Goal: Information Seeking & Learning: Find specific fact

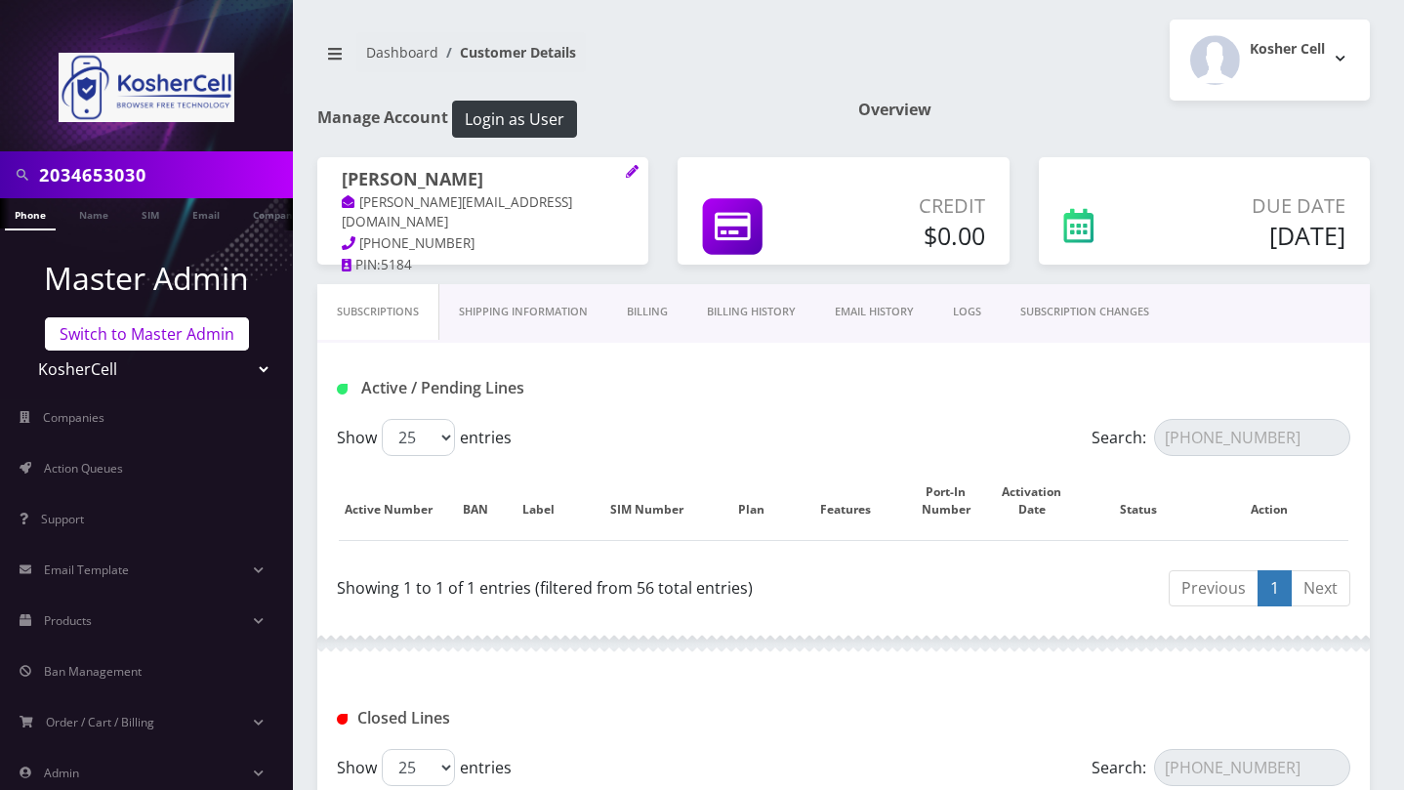
scroll to position [369, 0]
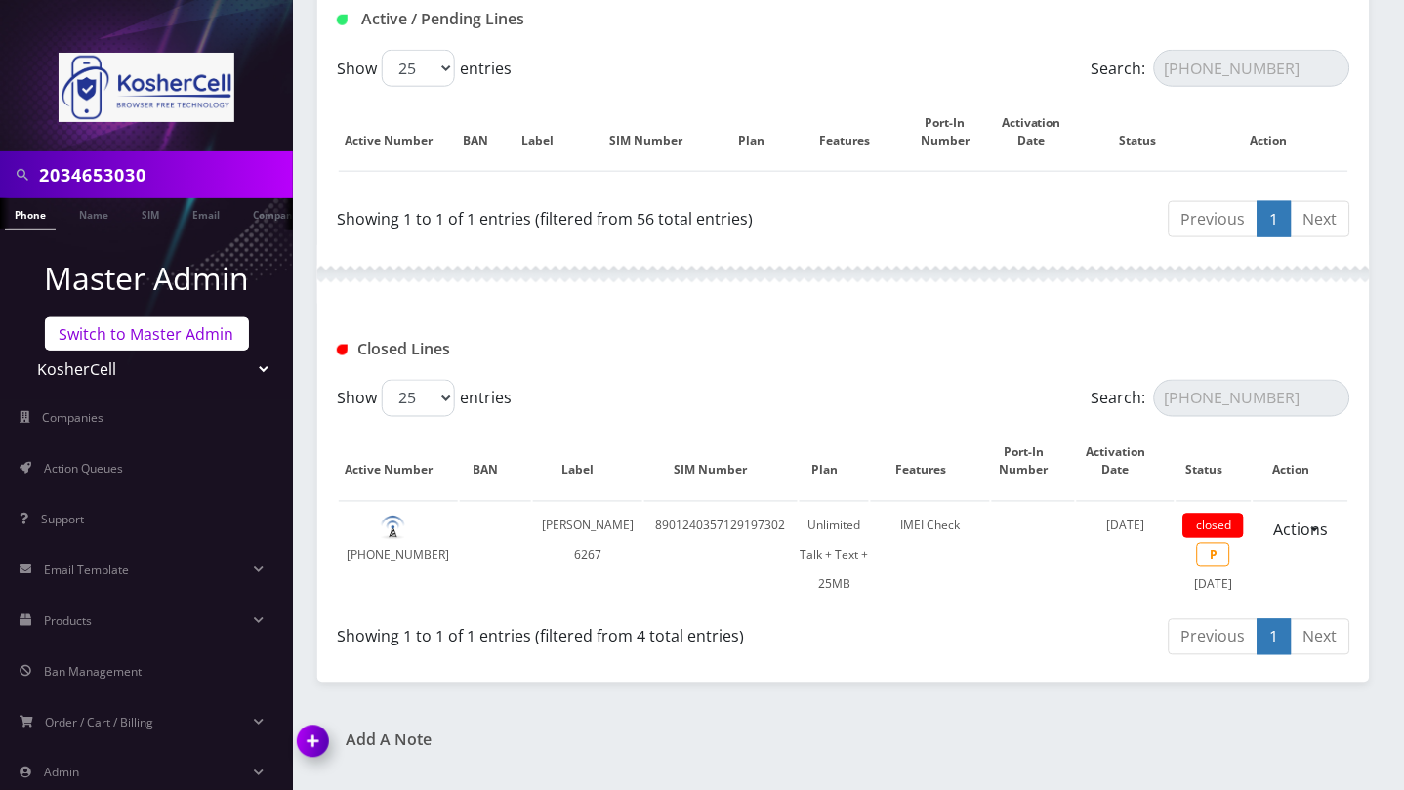
click at [156, 329] on link "Switch to Master Admin" at bounding box center [147, 333] width 204 height 33
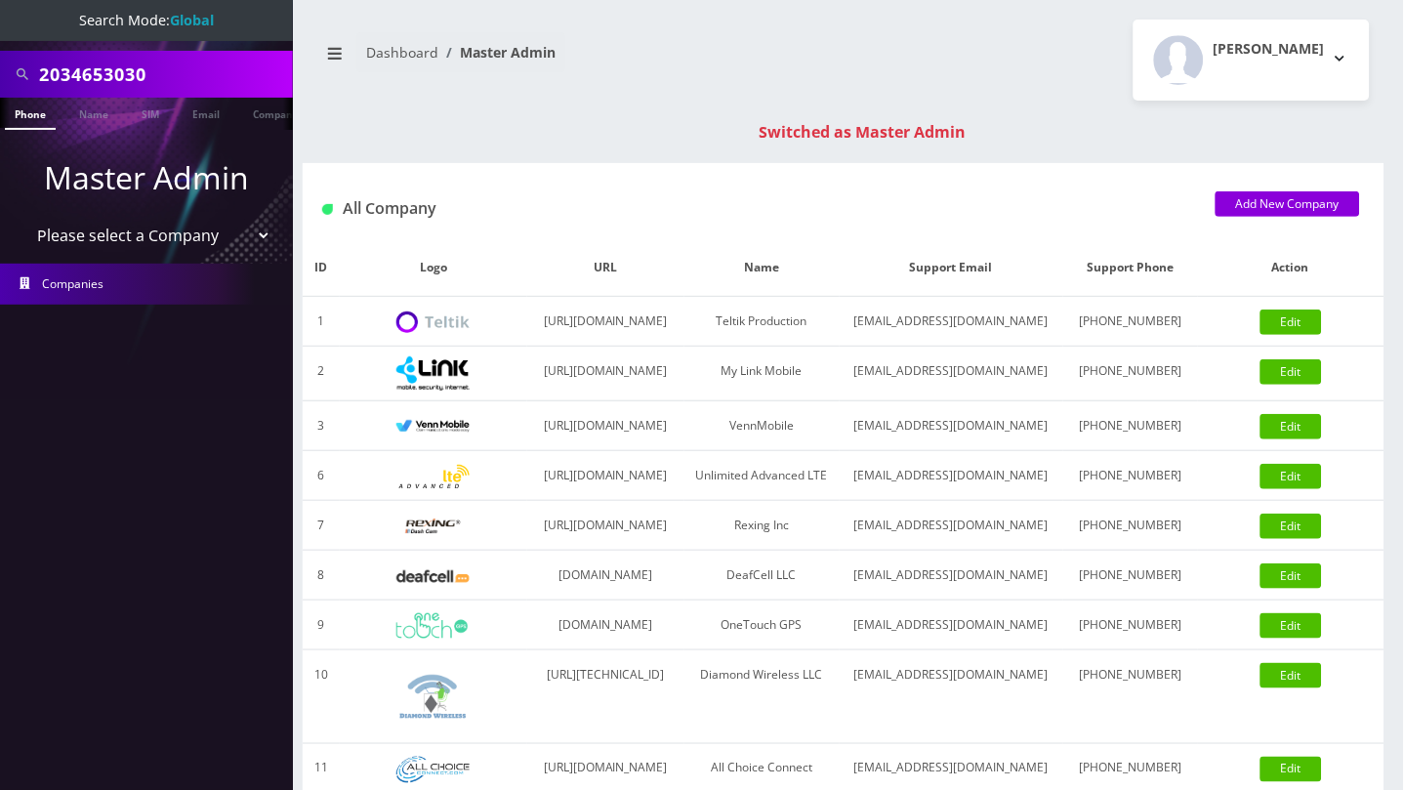
click at [103, 78] on input "2034653030" at bounding box center [163, 74] width 249 height 37
paste input "3472080853"
type input "3472080853"
click at [28, 115] on link "Phone" at bounding box center [30, 114] width 51 height 32
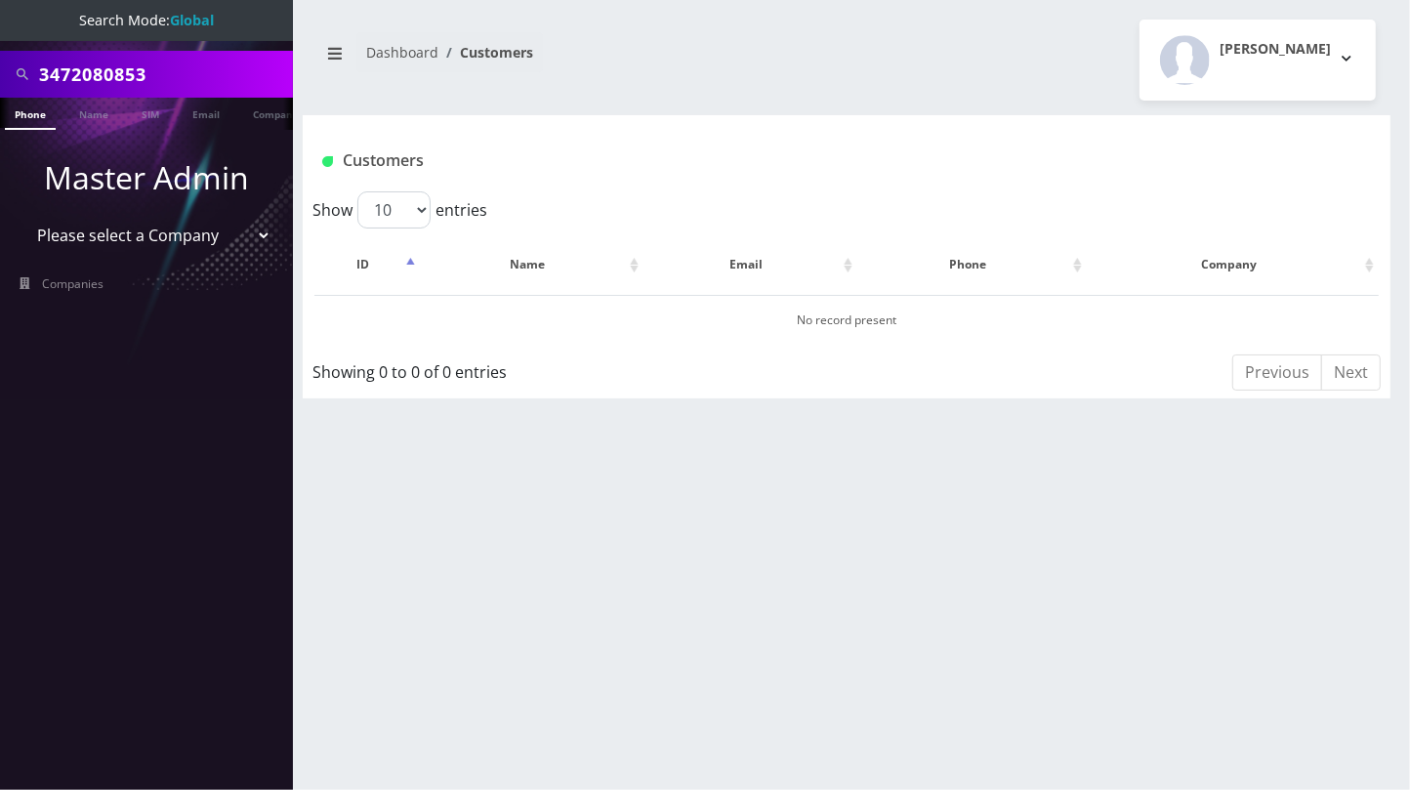
click at [185, 85] on input "3472080853" at bounding box center [163, 74] width 249 height 37
click at [90, 278] on span "Companies" at bounding box center [74, 283] width 62 height 17
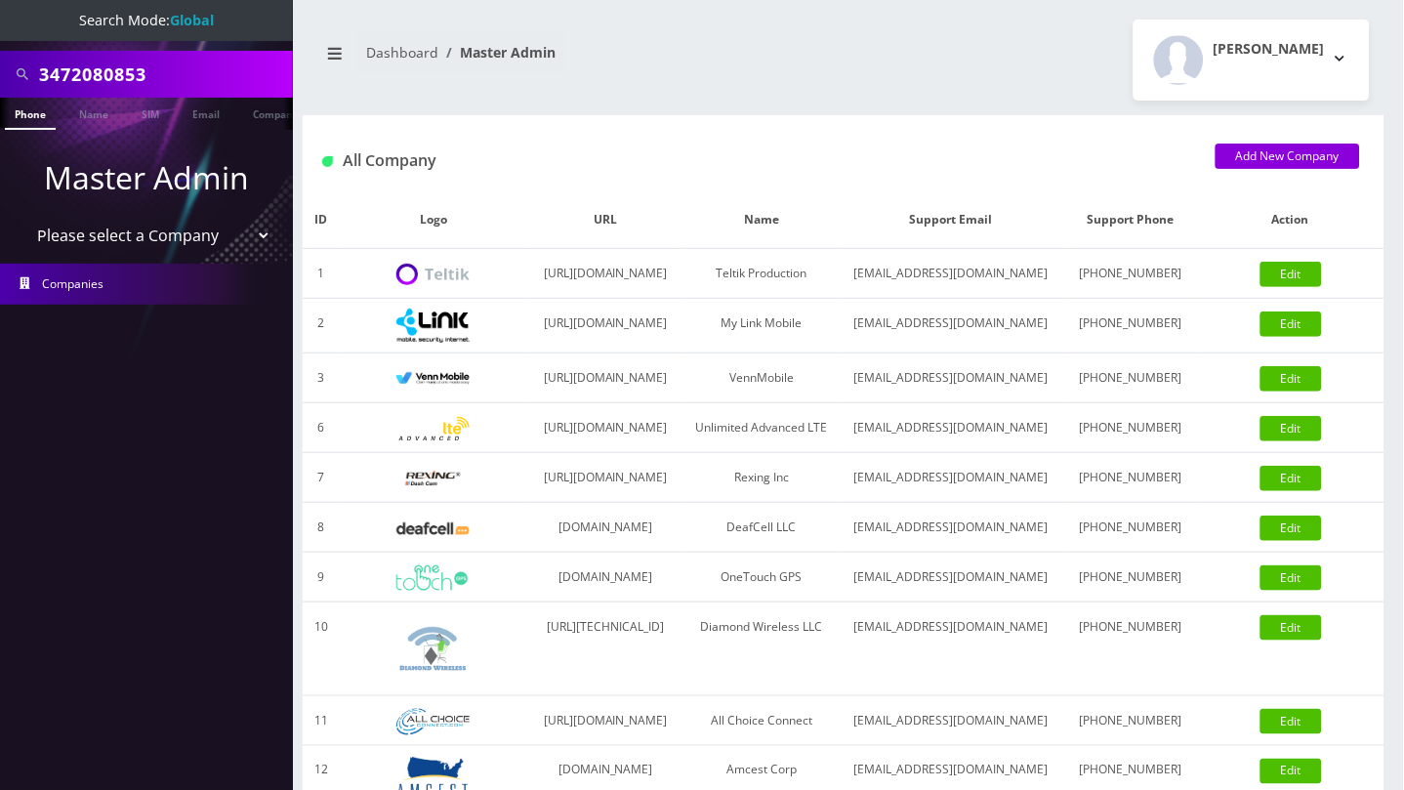
click at [215, 238] on select "Please select a Company Teltik Production My Link Mobile VennMobile Unlimited A…" at bounding box center [146, 235] width 249 height 37
select select "23"
click at [22, 217] on select "Please select a Company Teltik Production My Link Mobile VennMobile Unlimited A…" at bounding box center [146, 235] width 249 height 37
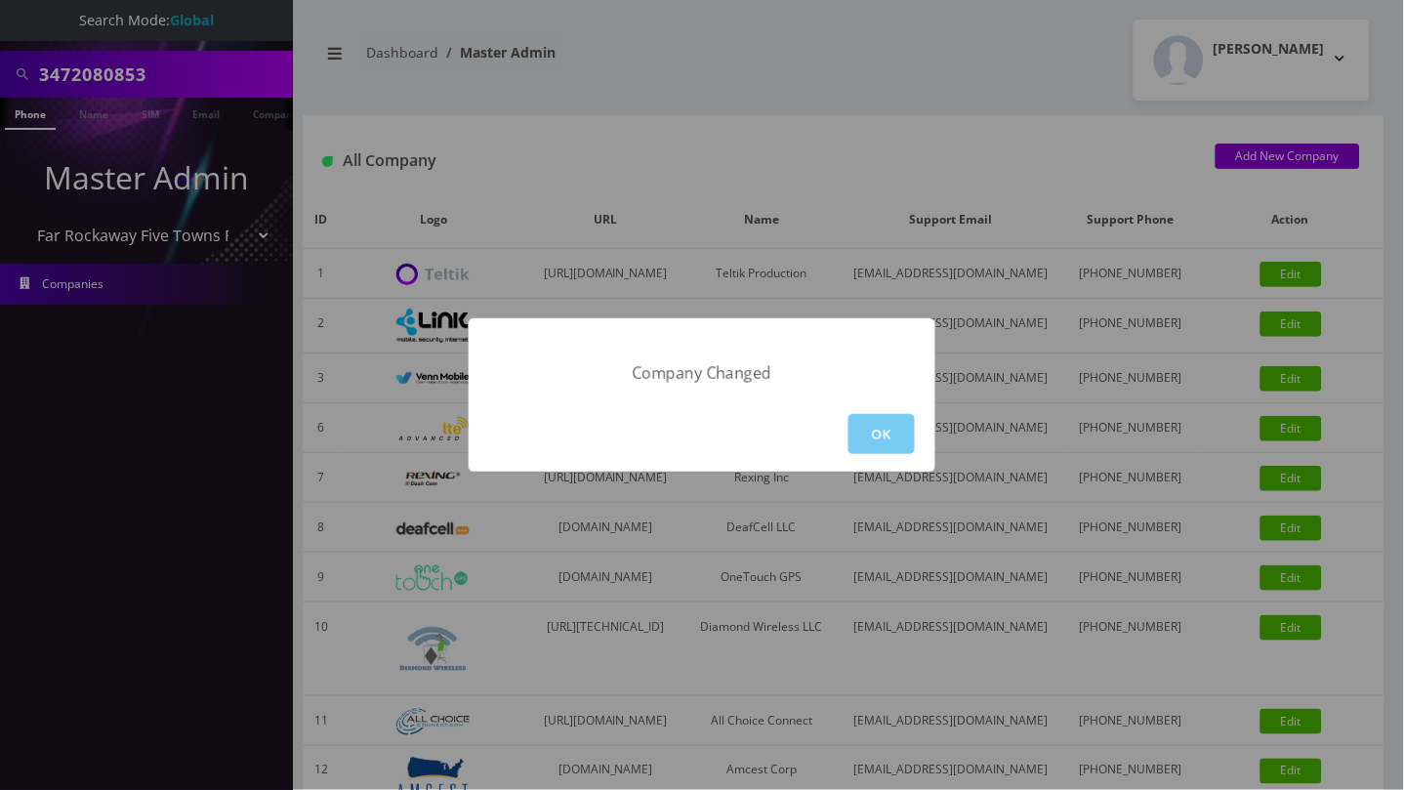
click at [906, 443] on button "OK" at bounding box center [882, 434] width 66 height 40
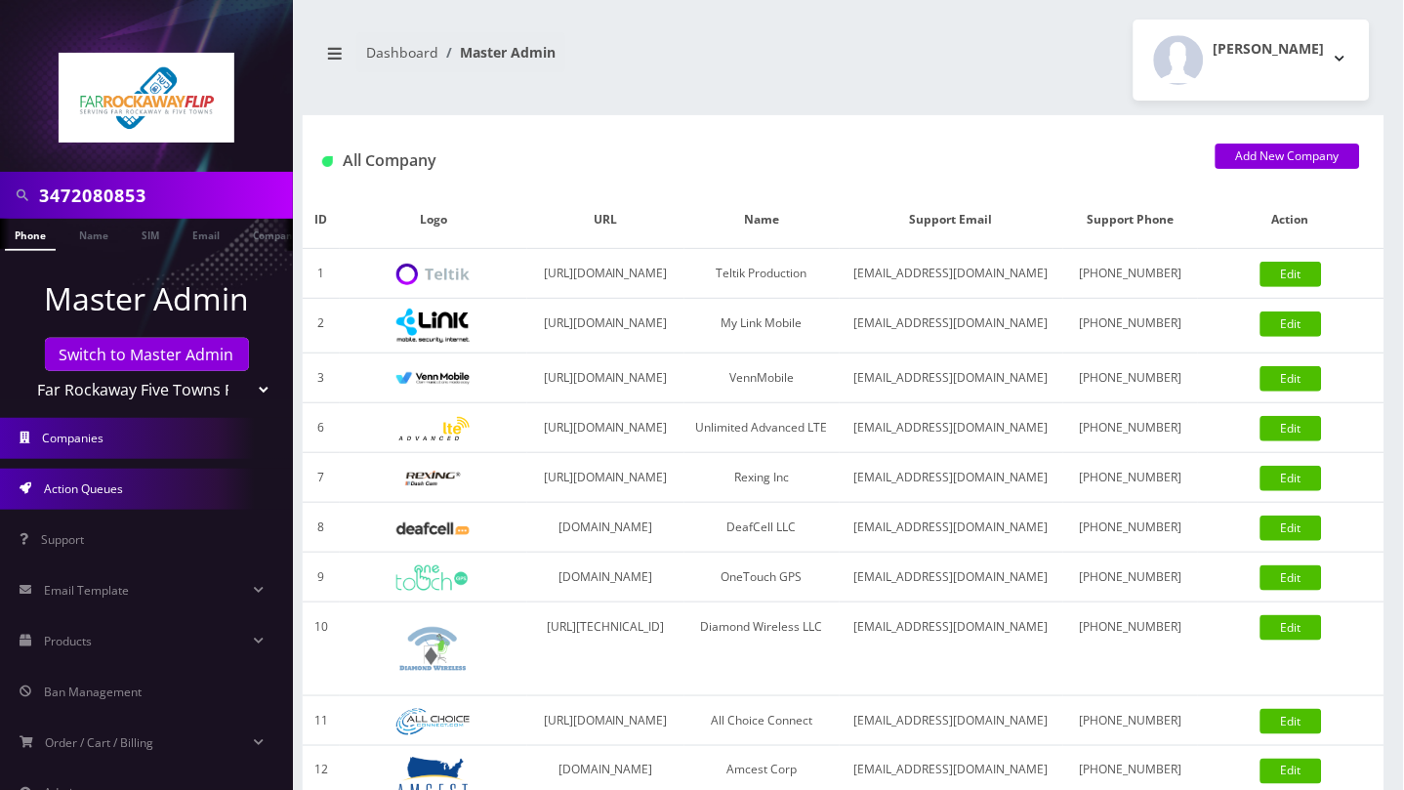
click at [98, 494] on span "Action Queues" at bounding box center [83, 488] width 79 height 17
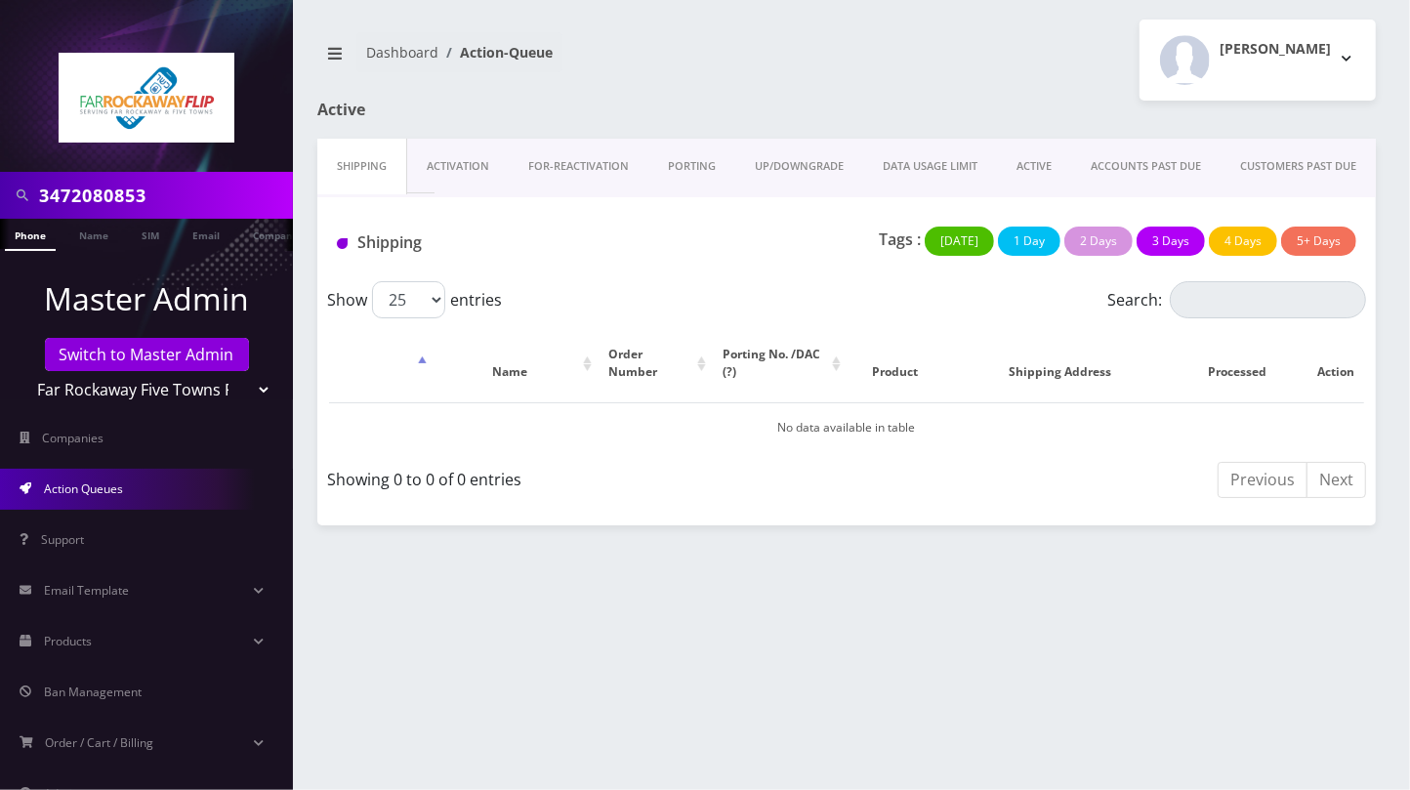
click at [696, 169] on link "PORTING" at bounding box center [691, 167] width 87 height 56
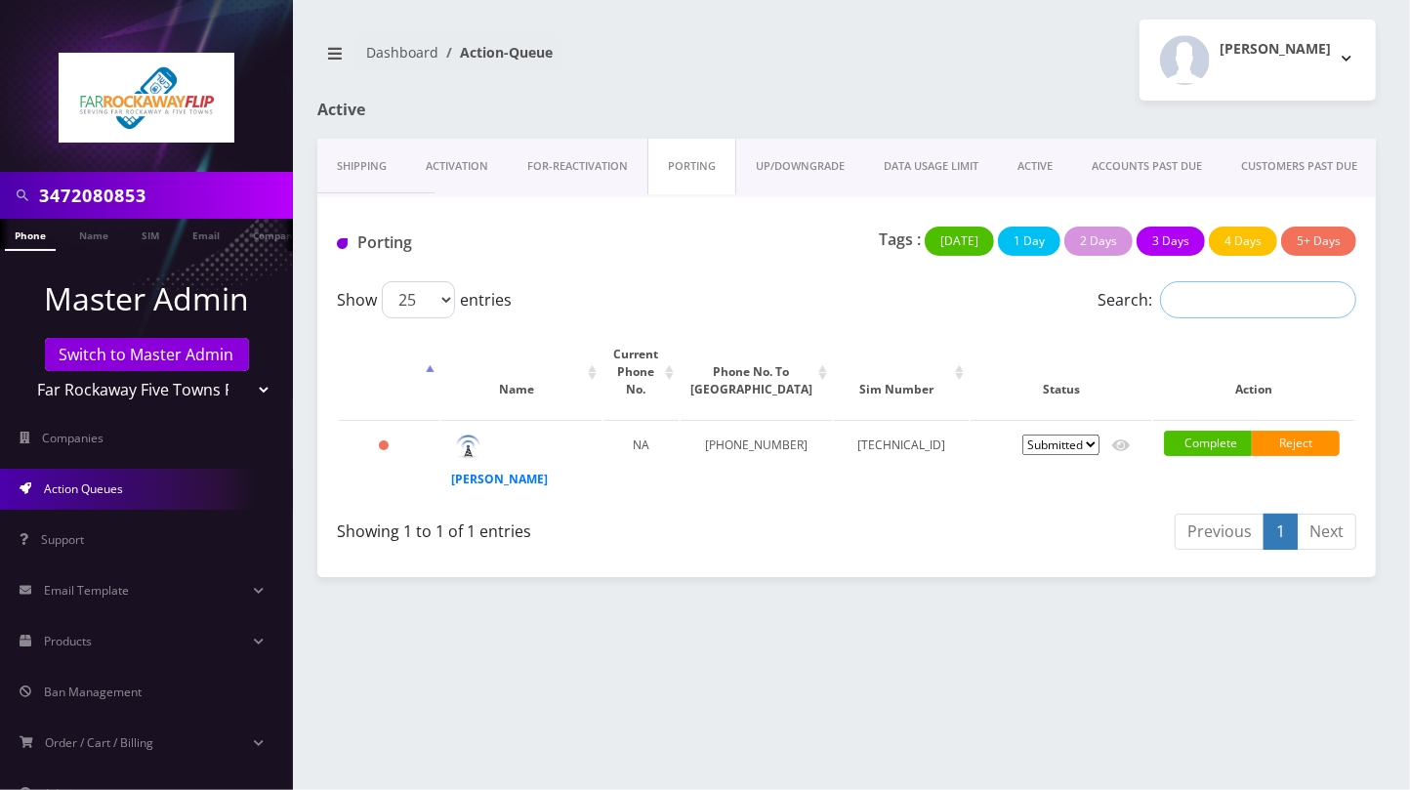
click at [1254, 305] on input "Search:" at bounding box center [1258, 299] width 196 height 37
paste input "[PHONE_NUMBER]"
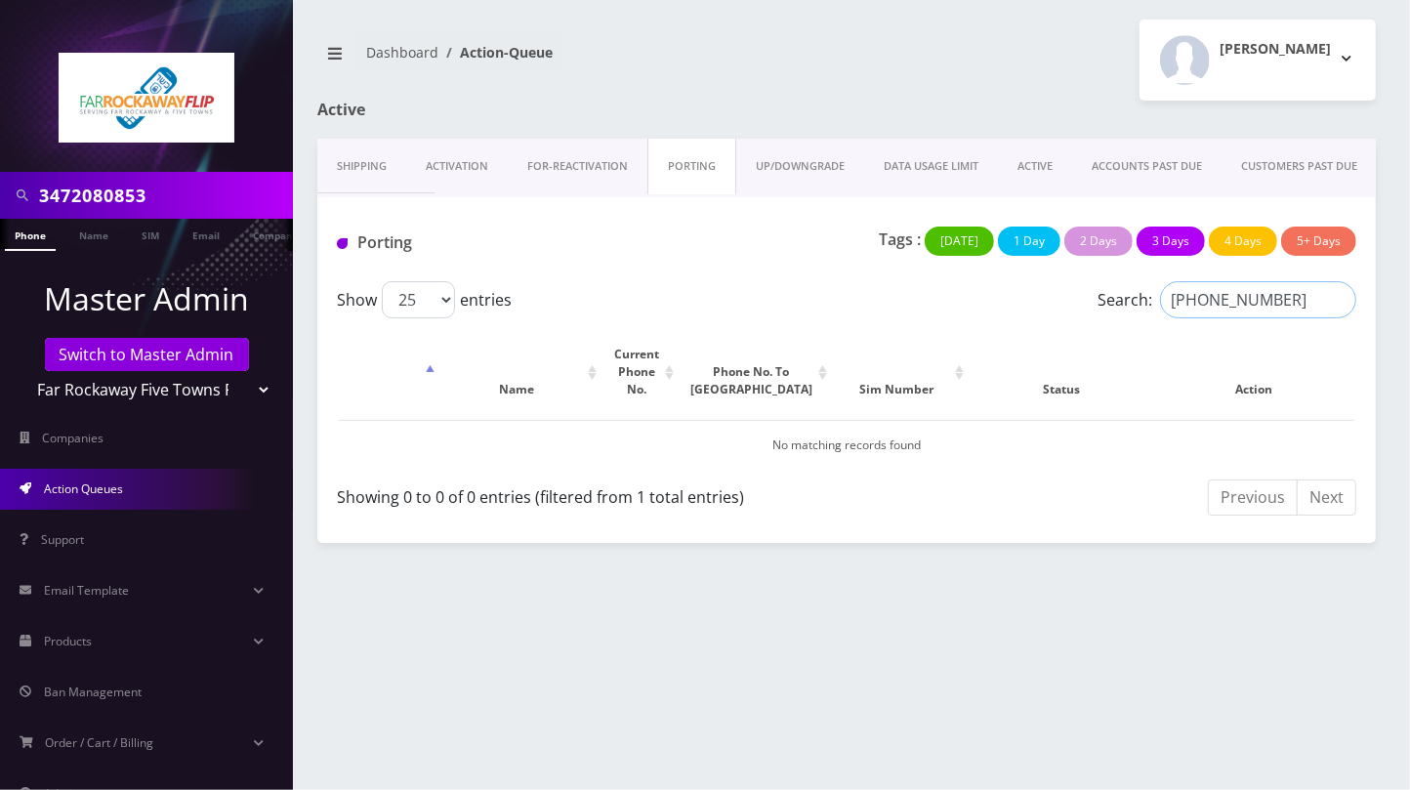
type input "[PHONE_NUMBER]"
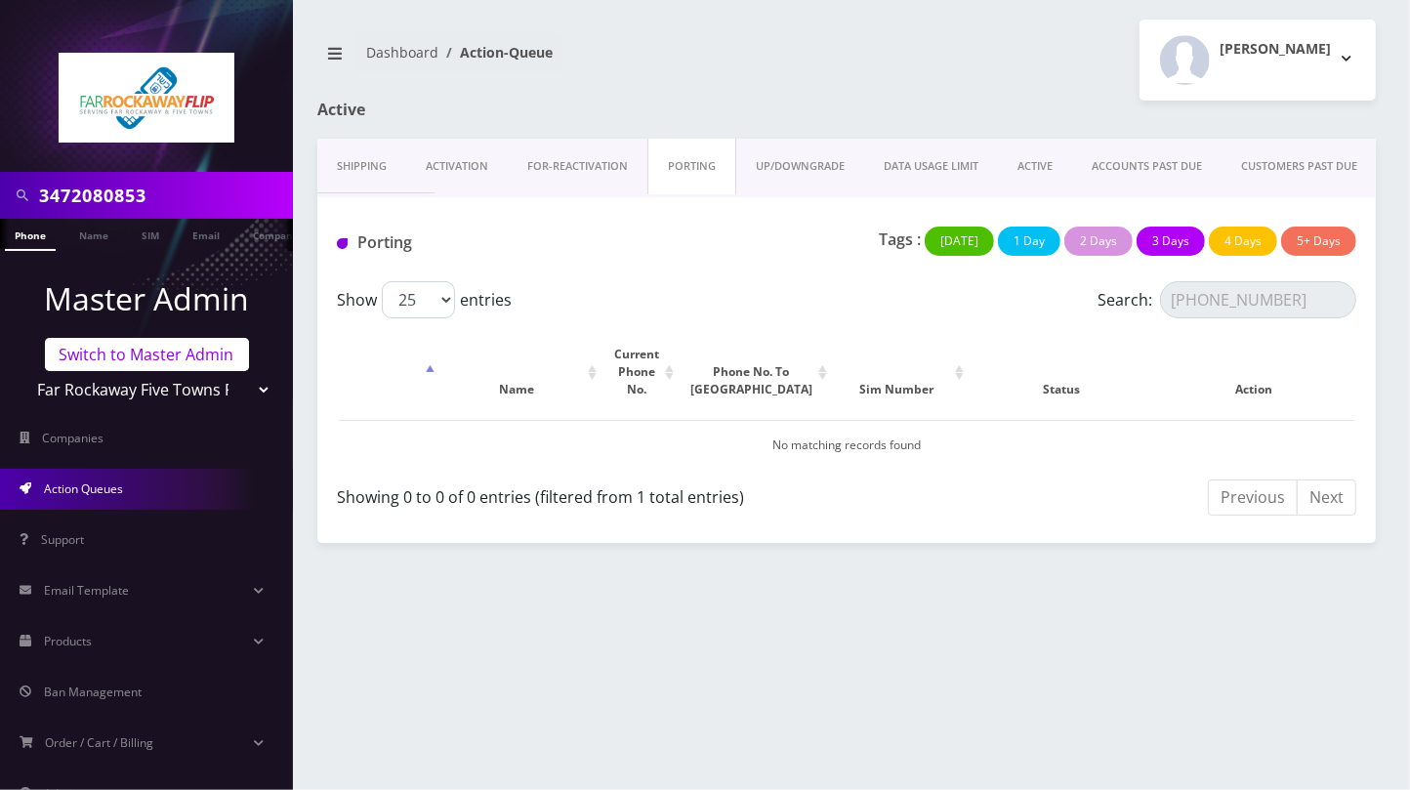
click at [162, 344] on link "Switch to Master Admin" at bounding box center [147, 354] width 204 height 33
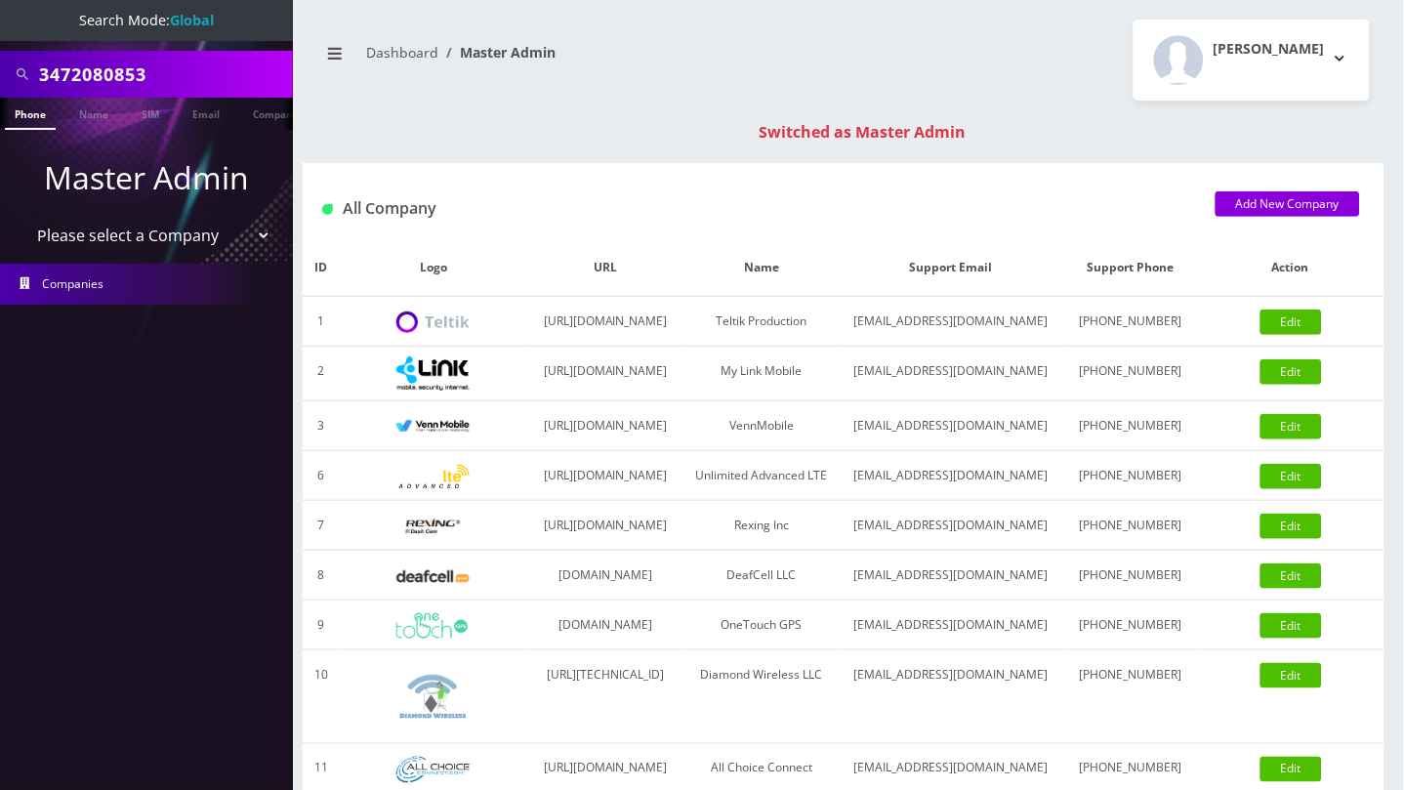
click at [127, 67] on input "3472080853" at bounding box center [163, 74] width 249 height 37
paste input "[PERSON_NAME]"
type input "[PERSON_NAME]"
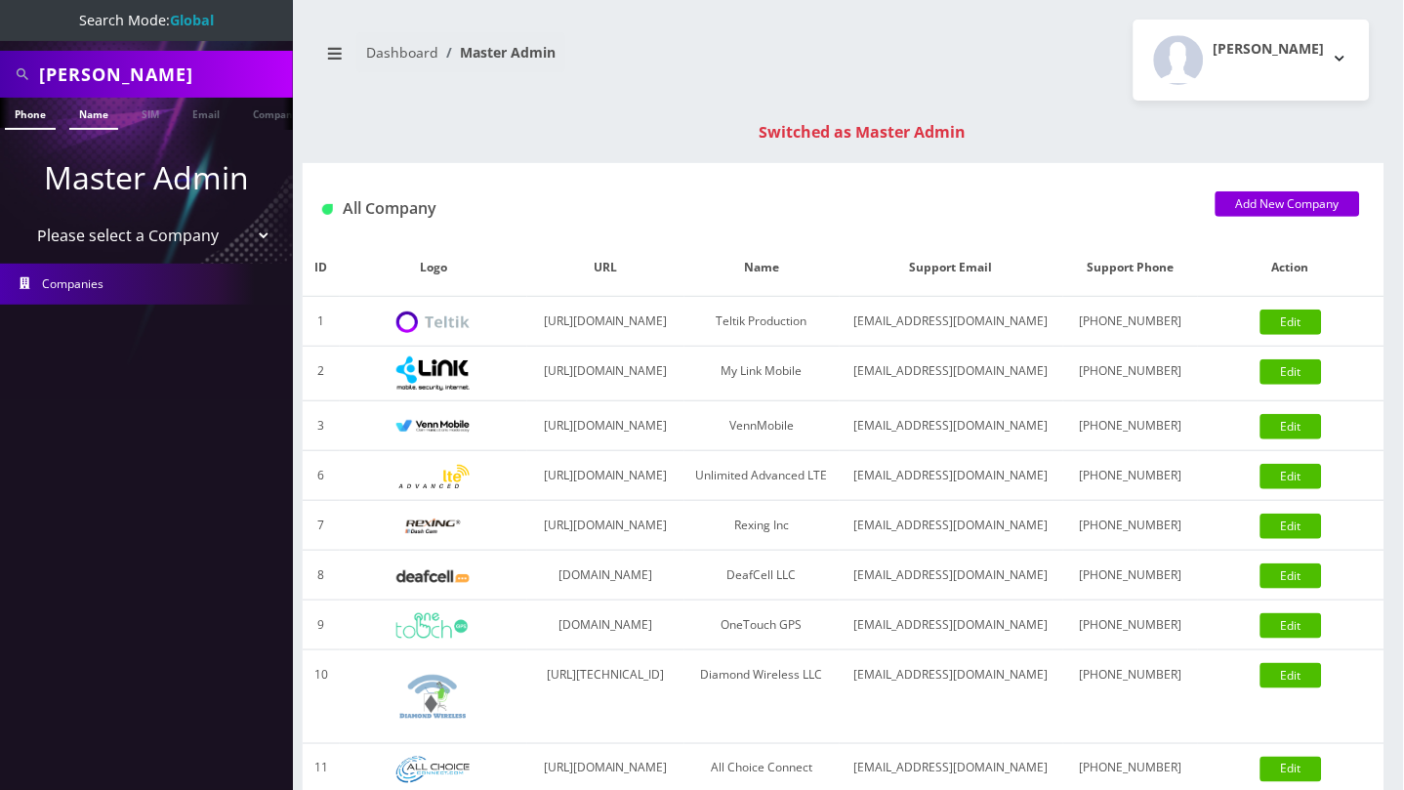
click at [96, 114] on link "Name" at bounding box center [93, 114] width 49 height 32
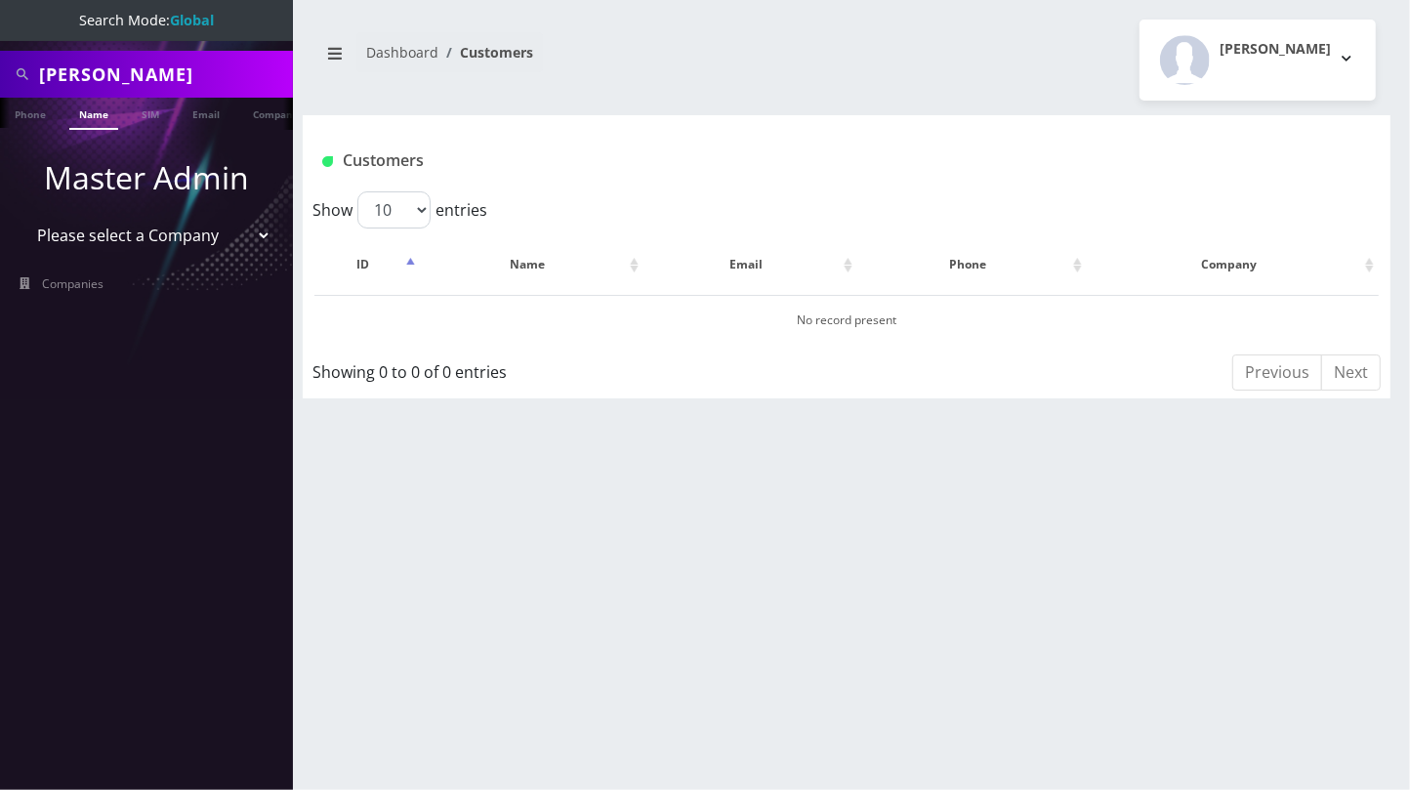
click at [104, 77] on input "[PERSON_NAME]" at bounding box center [163, 74] width 249 height 37
paste input "8901260580769816338"
type input "8901260580769816338"
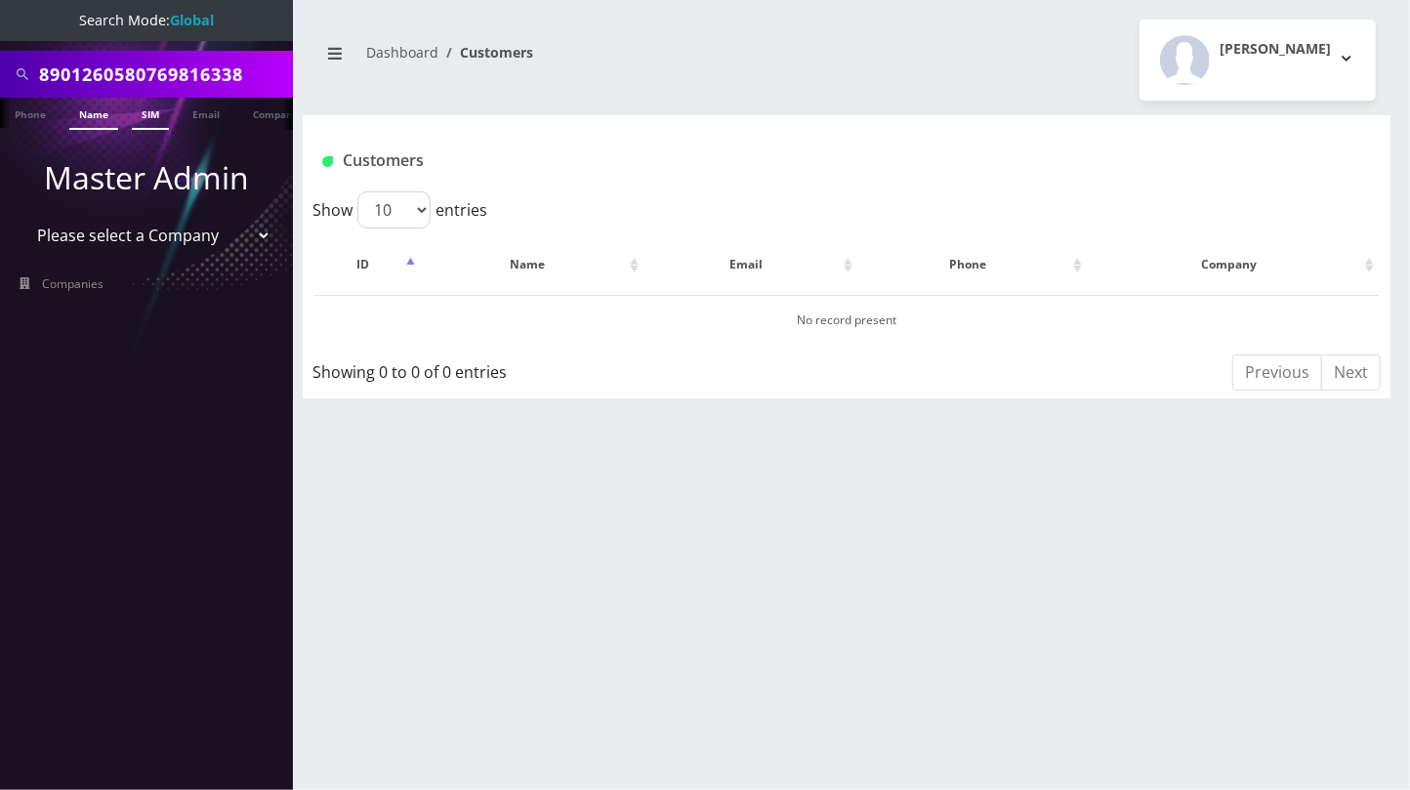
click at [151, 119] on link "SIM" at bounding box center [150, 114] width 37 height 32
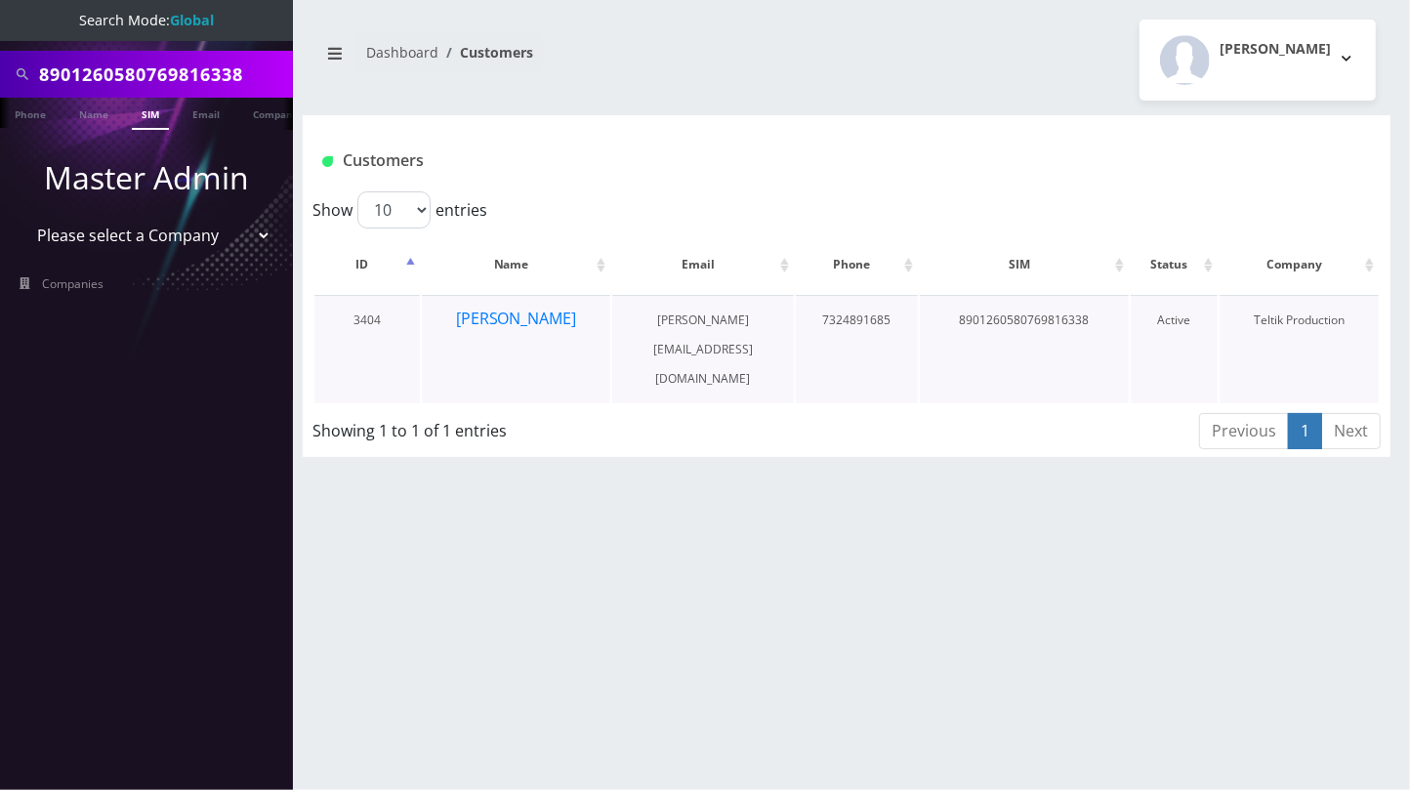
click at [594, 323] on td "[PERSON_NAME]" at bounding box center [516, 349] width 189 height 108
click at [581, 322] on td "[PERSON_NAME]" at bounding box center [516, 349] width 189 height 108
drag, startPoint x: 445, startPoint y: 329, endPoint x: 561, endPoint y: 325, distance: 115.3
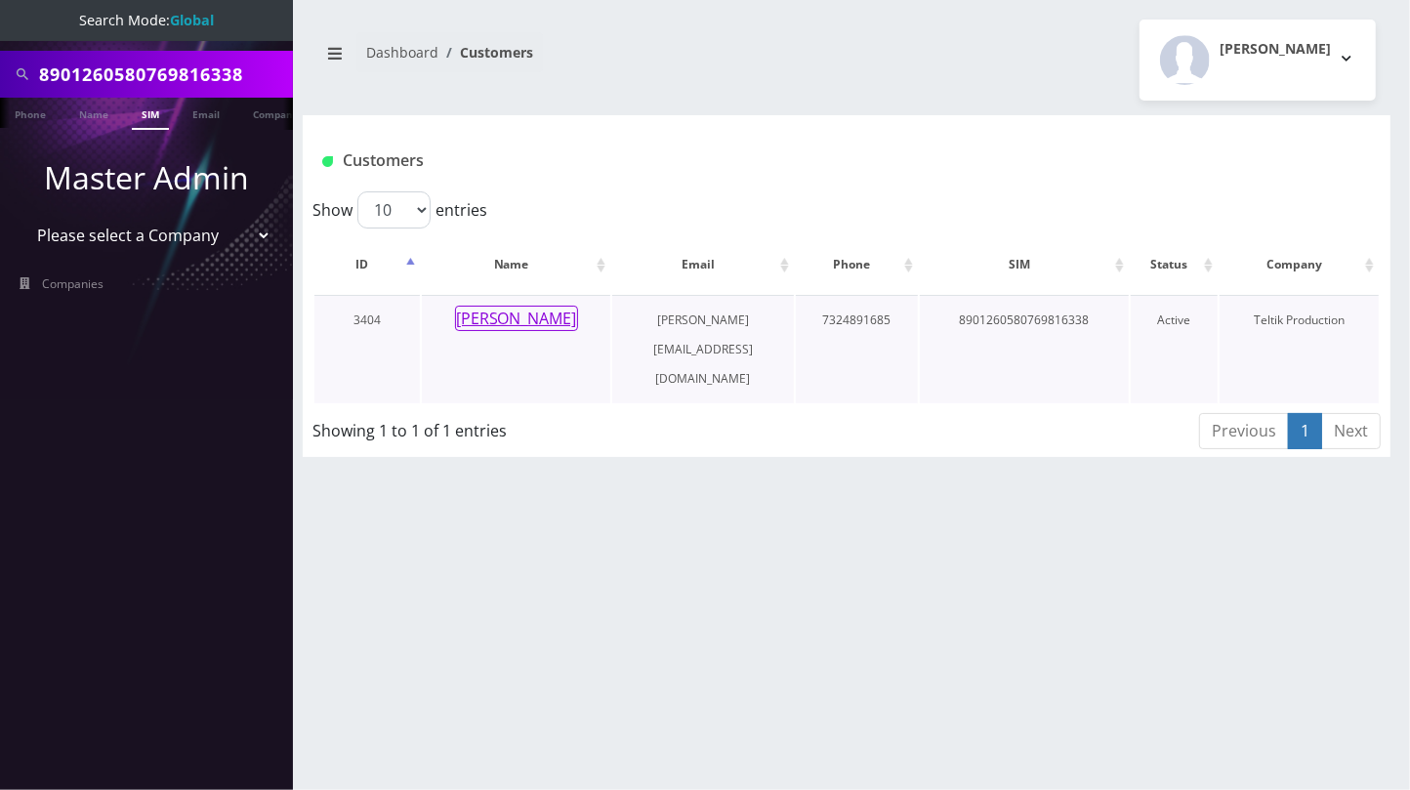
click at [561, 325] on td "[PERSON_NAME]" at bounding box center [516, 349] width 189 height 108
click at [117, 234] on select "Please select a Company Teltik Production My Link Mobile VennMobile Unlimited A…" at bounding box center [146, 235] width 249 height 37
select select "1"
click at [22, 217] on select "Please select a Company Teltik Production My Link Mobile VennMobile Unlimited A…" at bounding box center [146, 235] width 249 height 37
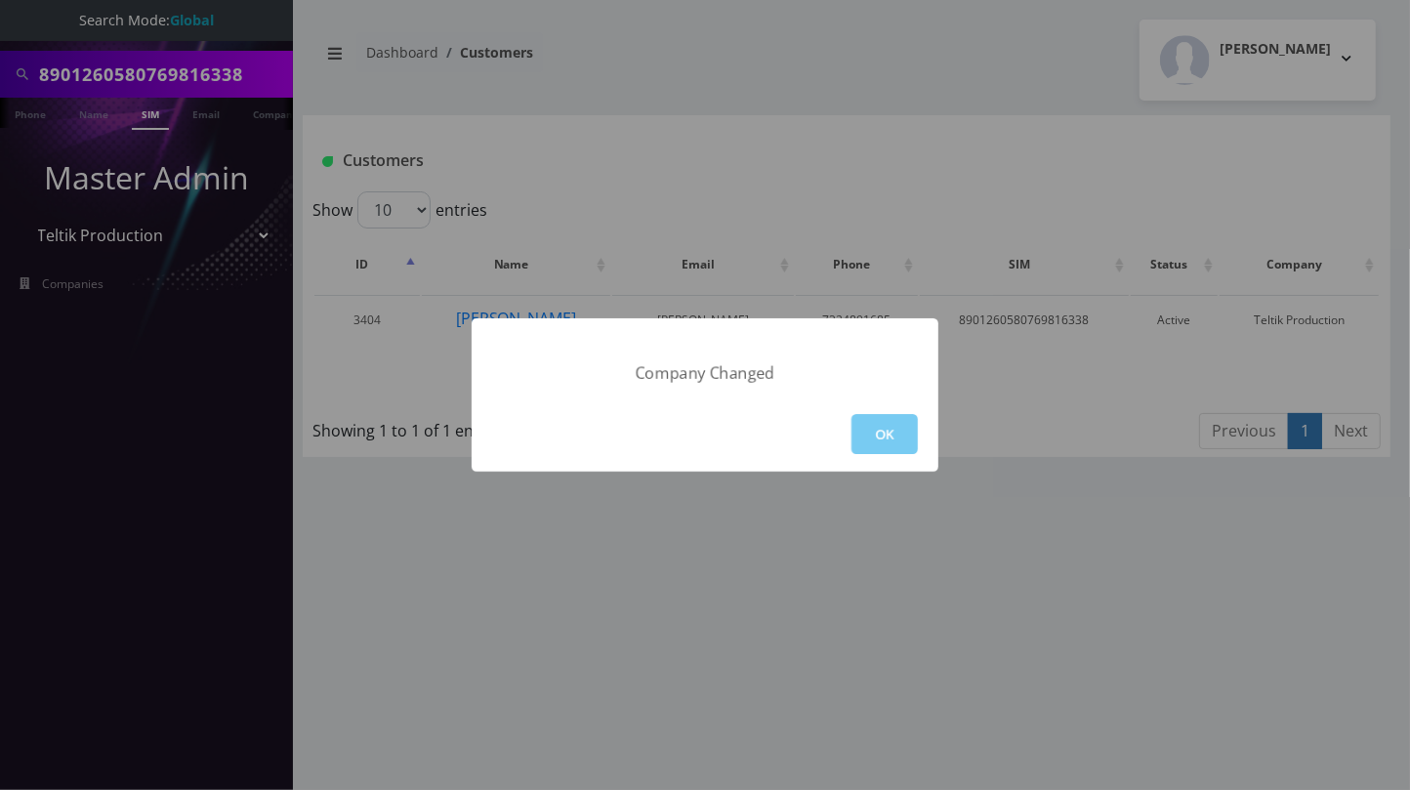
click at [897, 416] on button "OK" at bounding box center [885, 434] width 66 height 40
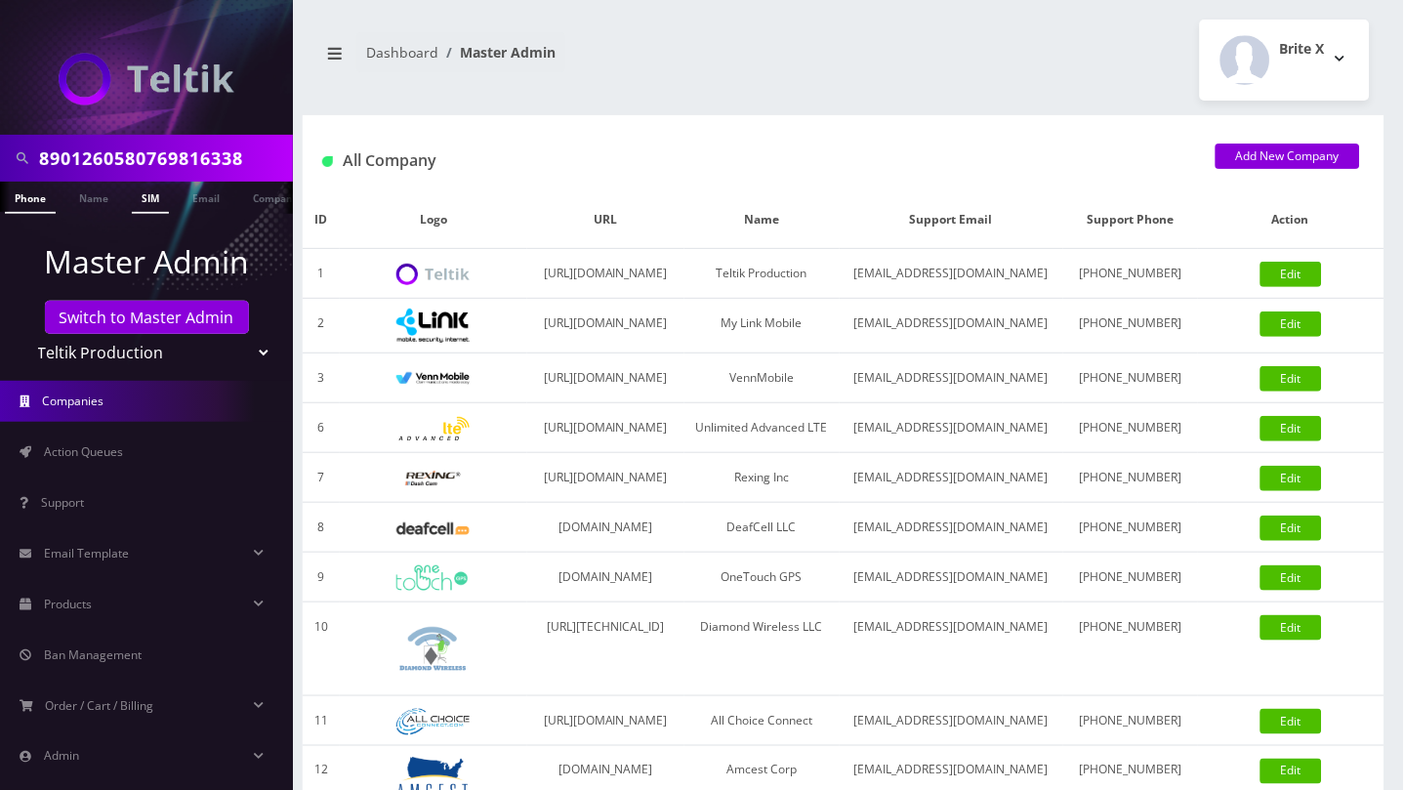
click at [146, 199] on link "SIM" at bounding box center [150, 198] width 37 height 32
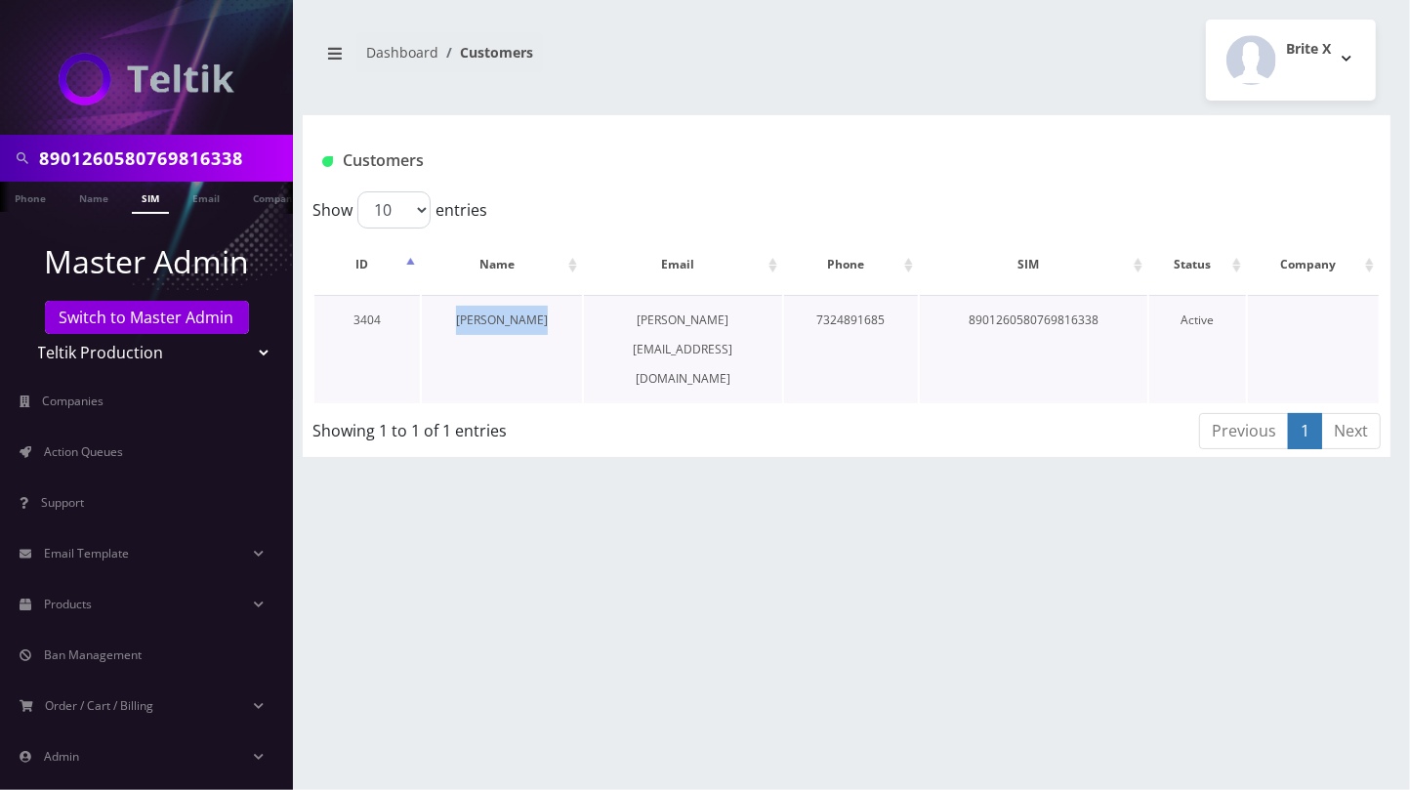
drag, startPoint x: 556, startPoint y: 317, endPoint x: 460, endPoint y: 324, distance: 95.9
click at [460, 324] on td "[PERSON_NAME]" at bounding box center [502, 349] width 160 height 108
copy link "[PERSON_NAME]"
